Goal: Information Seeking & Learning: Understand process/instructions

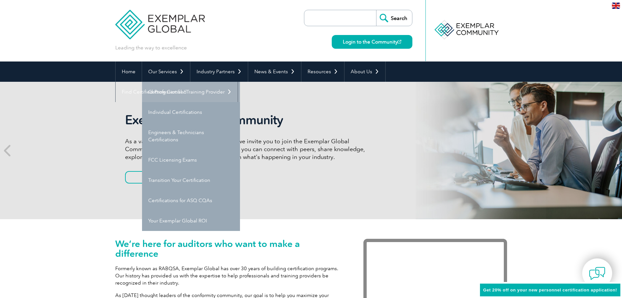
click at [165, 92] on link "Getting Certified" at bounding box center [191, 92] width 98 height 20
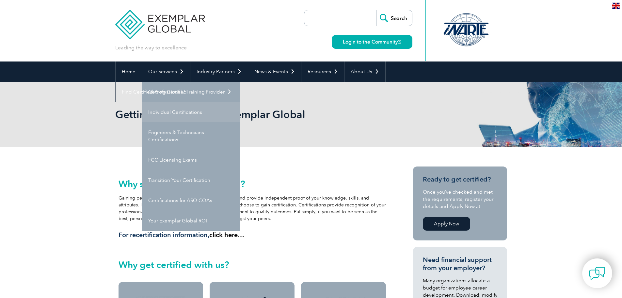
click at [170, 110] on link "Individual Certifications" at bounding box center [191, 112] width 98 height 20
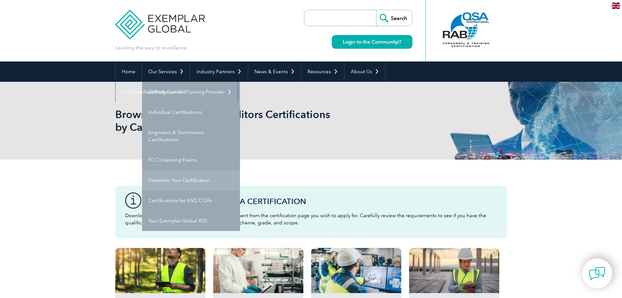
click at [185, 183] on link "Transition Your Certification" at bounding box center [191, 180] width 98 height 20
